Goal: Navigation & Orientation: Find specific page/section

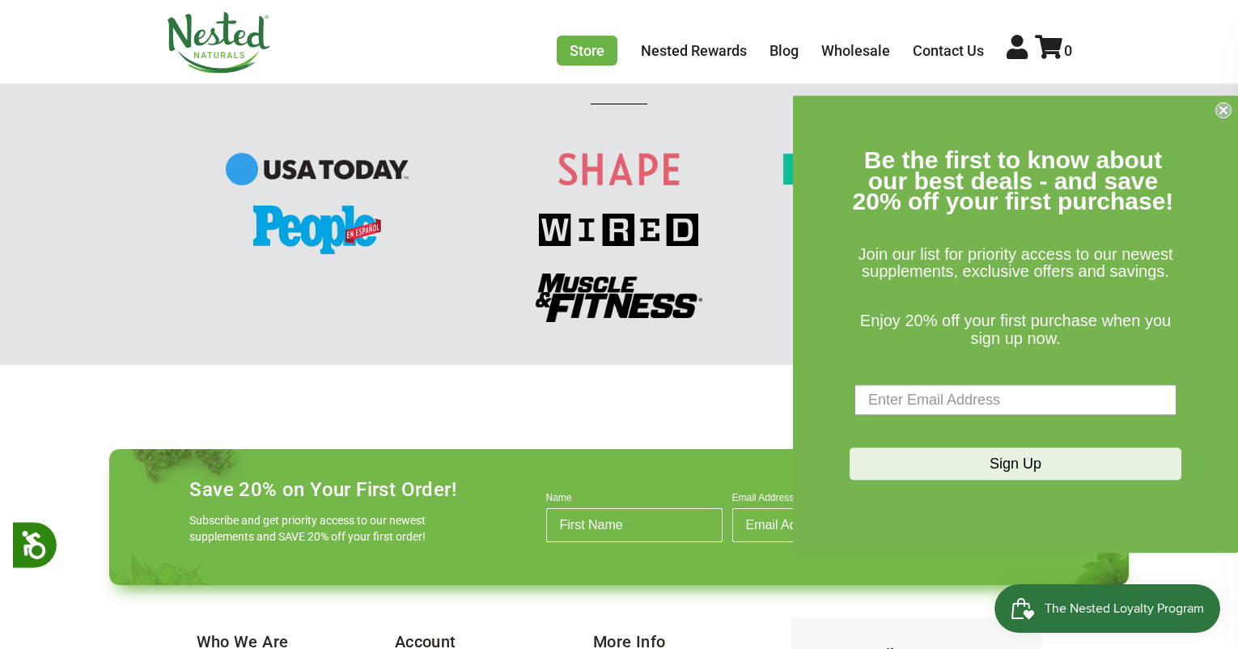
scroll to position [1964, 0]
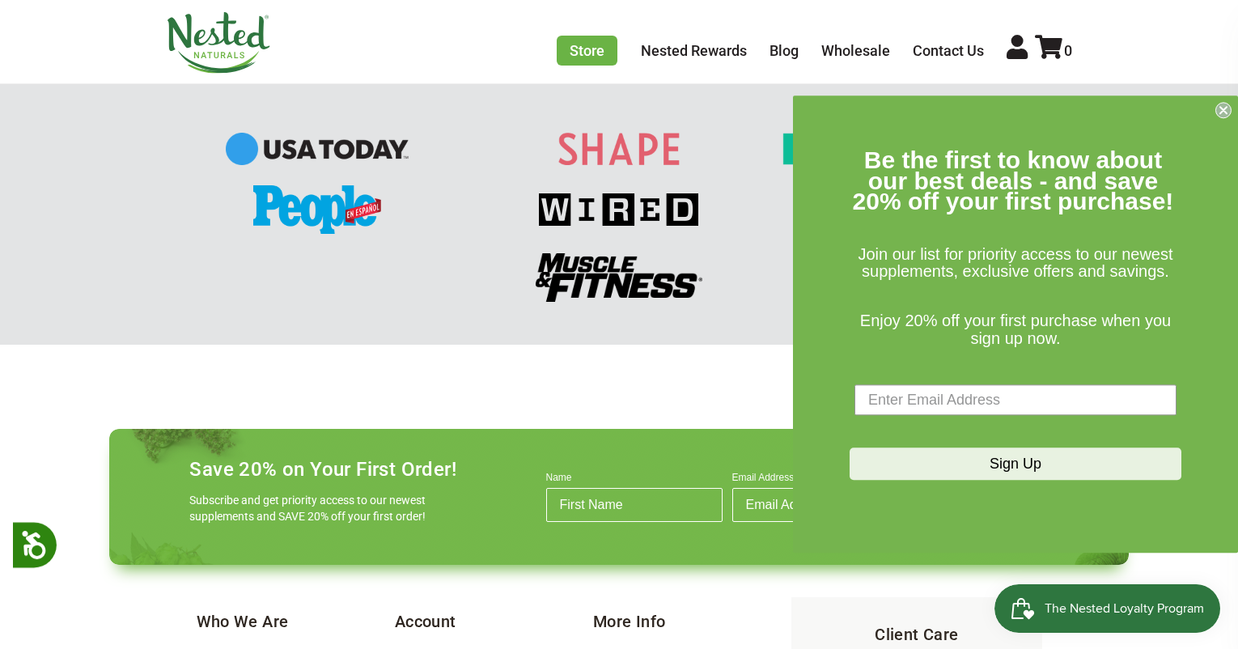
drag, startPoint x: 1226, startPoint y: 110, endPoint x: 1167, endPoint y: 135, distance: 64.2
click at [1225, 111] on circle "Close dialog" at bounding box center [1223, 110] width 15 height 15
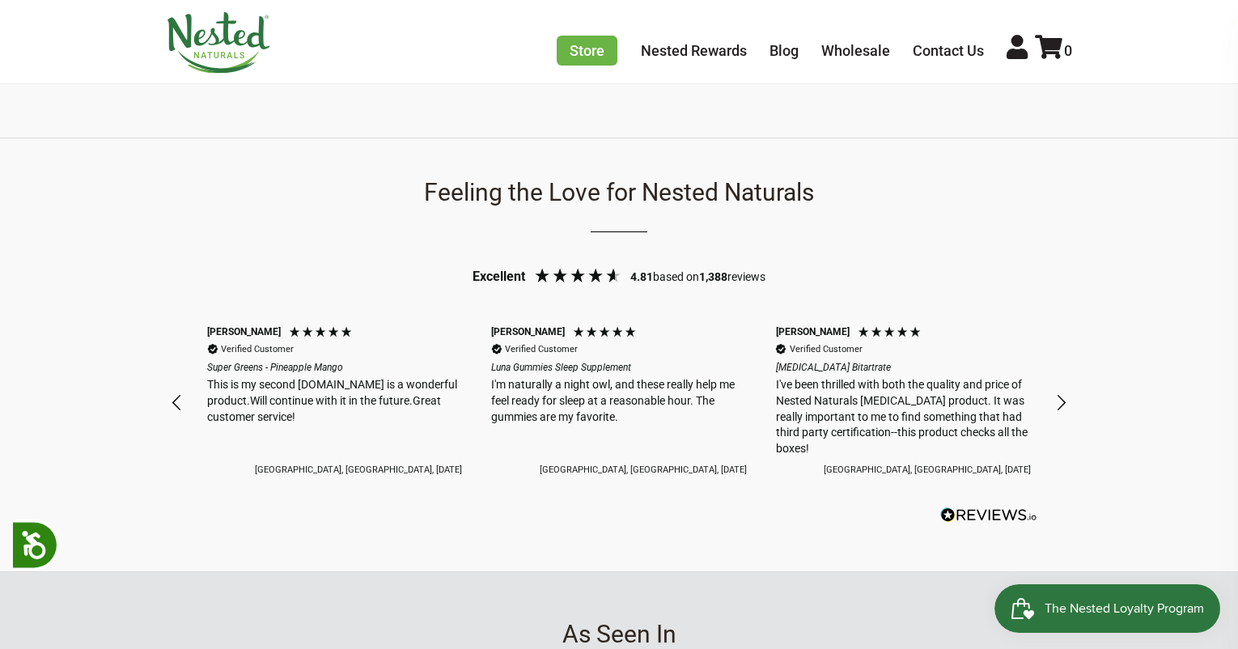
scroll to position [1250, 0]
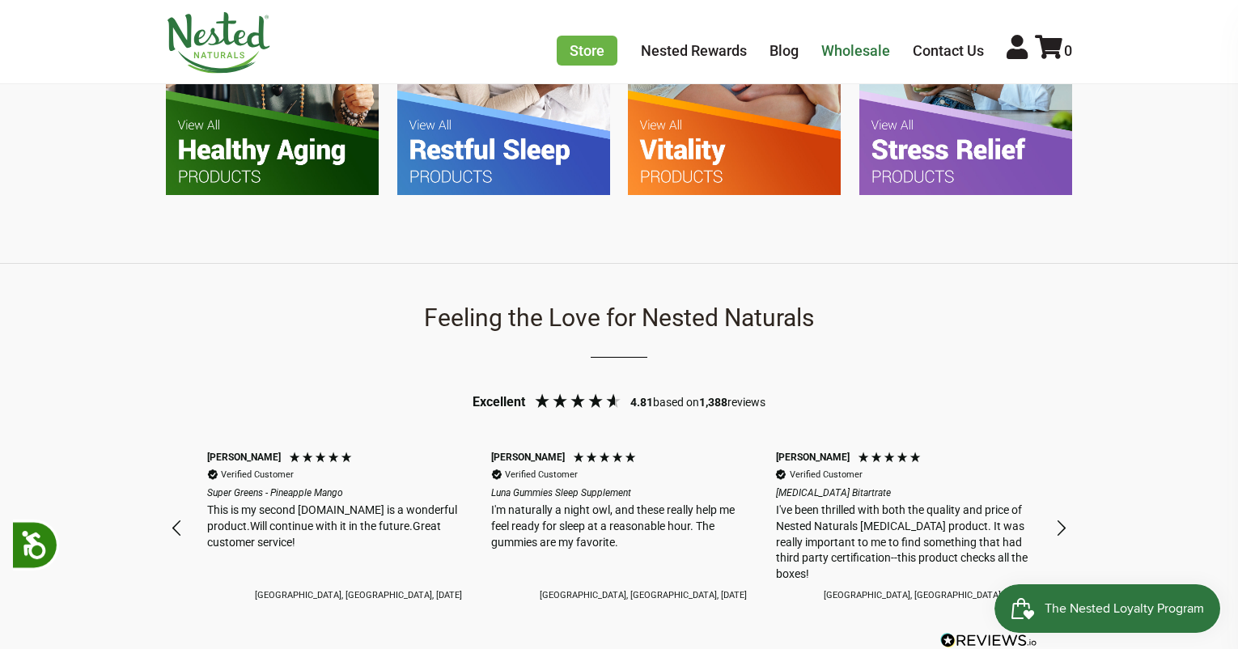
click at [886, 53] on link "Wholesale" at bounding box center [855, 50] width 69 height 17
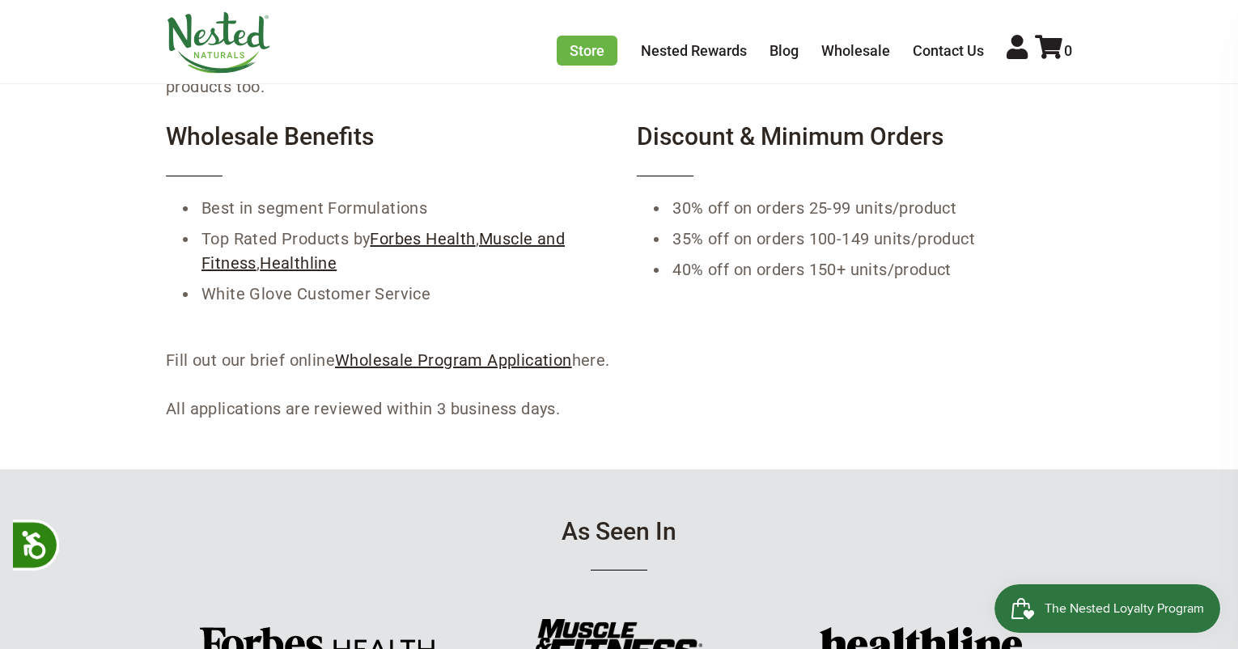
scroll to position [1272, 0]
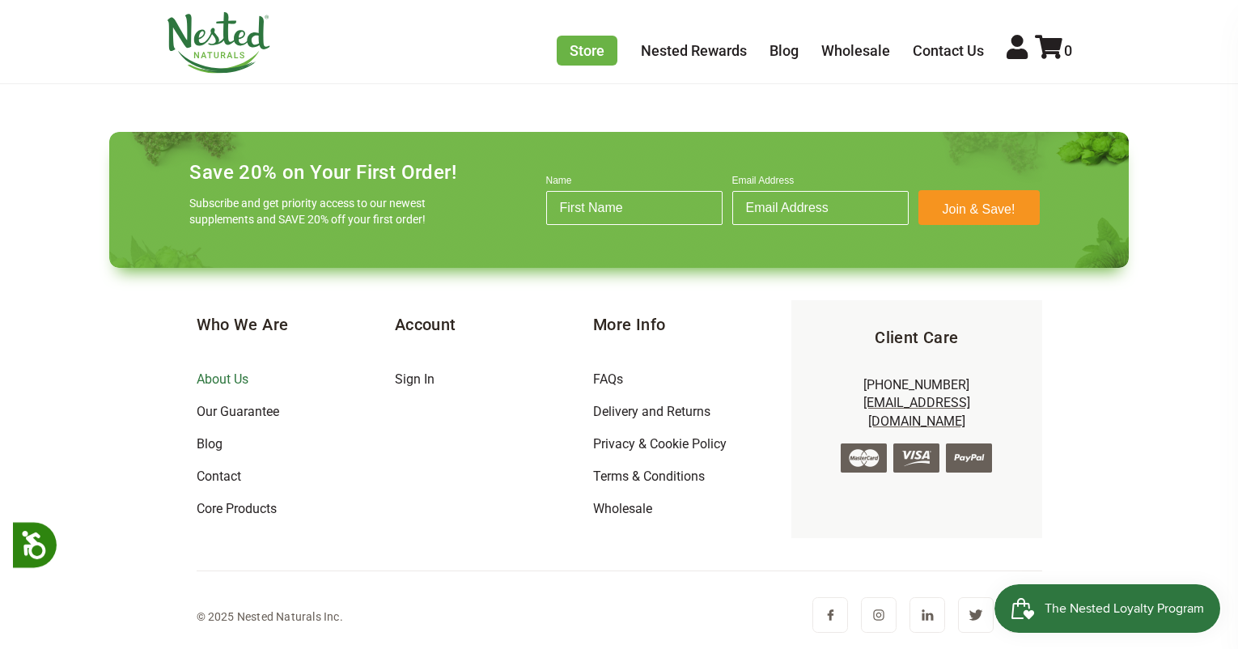
click at [223, 382] on link "About Us" at bounding box center [223, 378] width 52 height 15
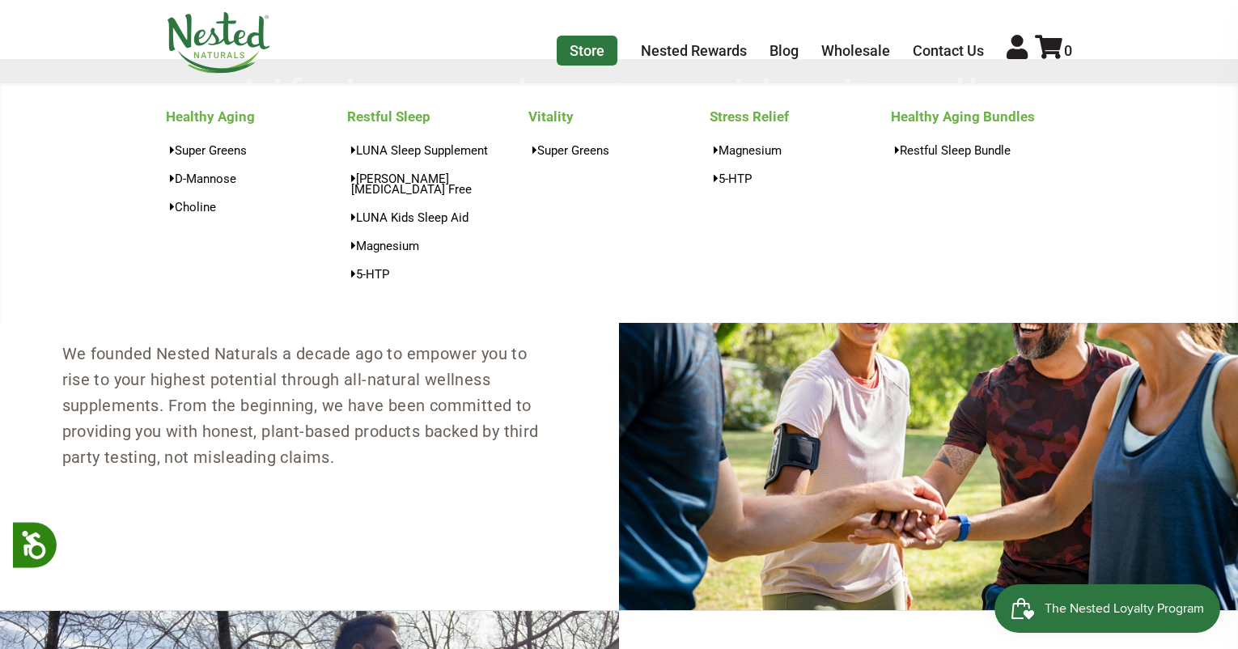
click at [590, 52] on link "Store" at bounding box center [587, 51] width 61 height 30
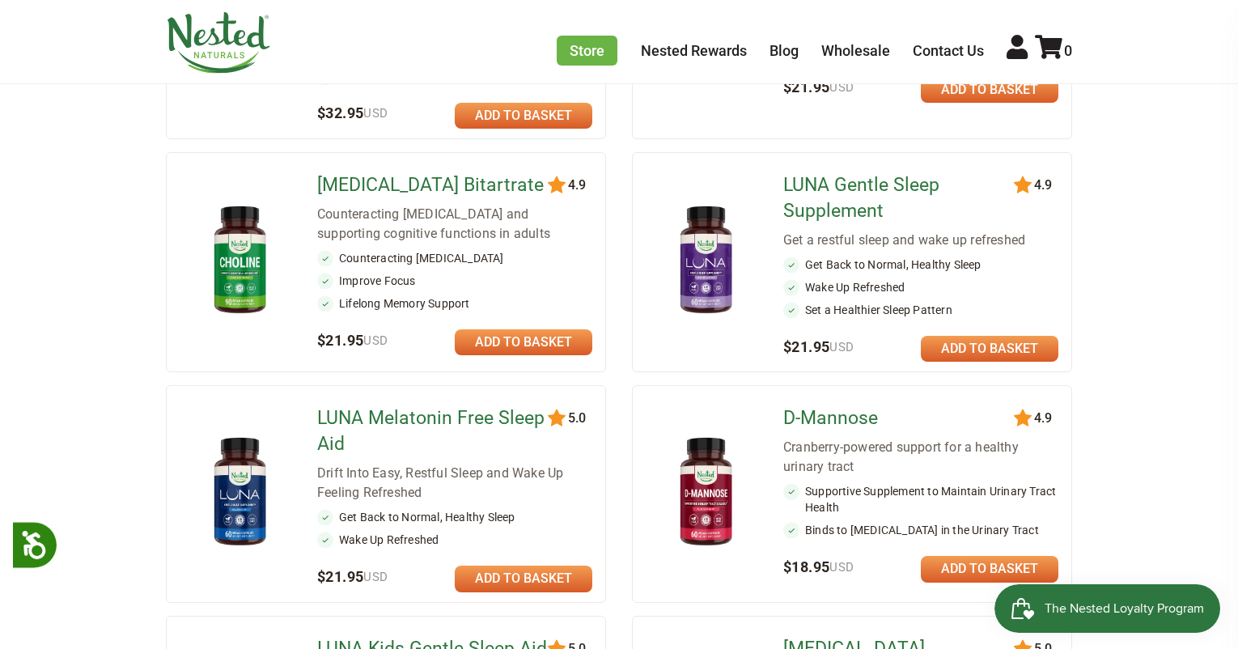
scroll to position [1469, 0]
